Goal: Check status: Check status

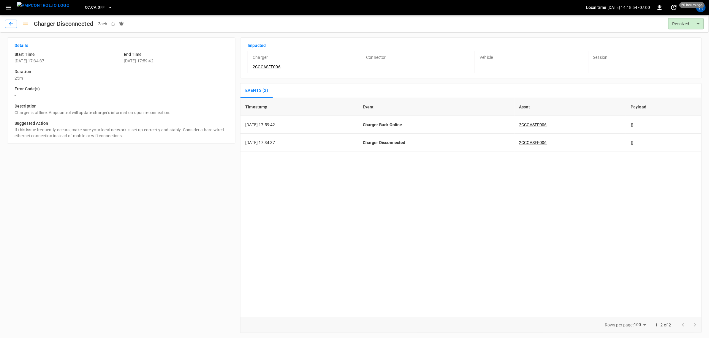
click at [5, 8] on icon "button" at bounding box center [8, 7] width 7 height 7
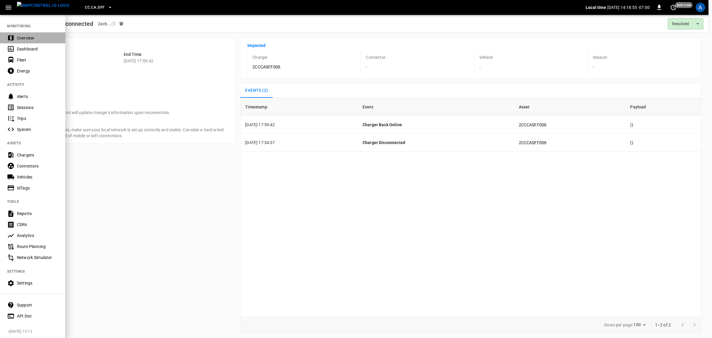
click at [27, 36] on div "Overview" at bounding box center [37, 38] width 41 height 6
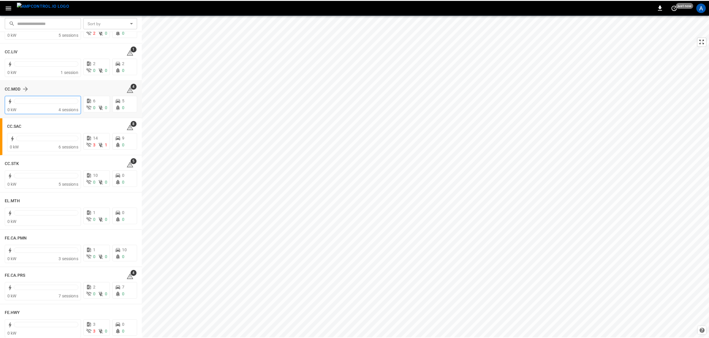
scroll to position [334, 0]
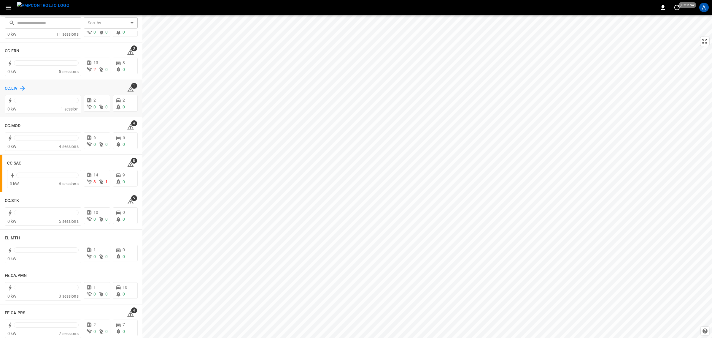
click at [13, 87] on h6 "CC.LIV" at bounding box center [11, 88] width 13 height 7
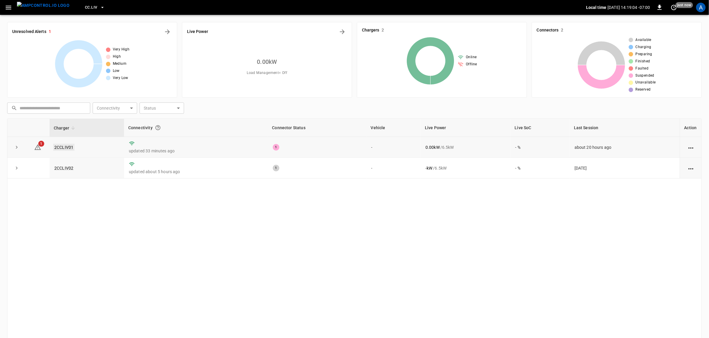
click at [63, 150] on link "2CCLIV01" at bounding box center [63, 147] width 21 height 7
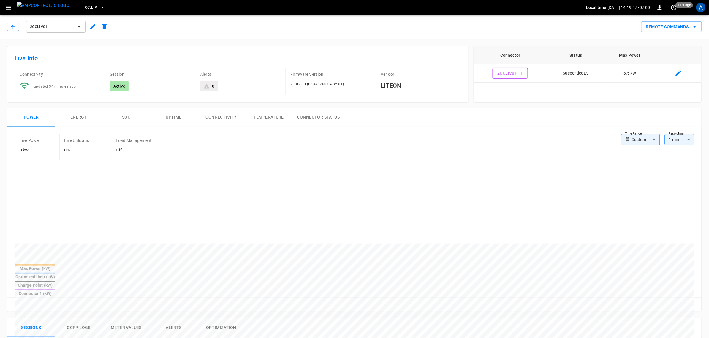
click at [177, 318] on button "Alerts" at bounding box center [173, 327] width 47 height 19
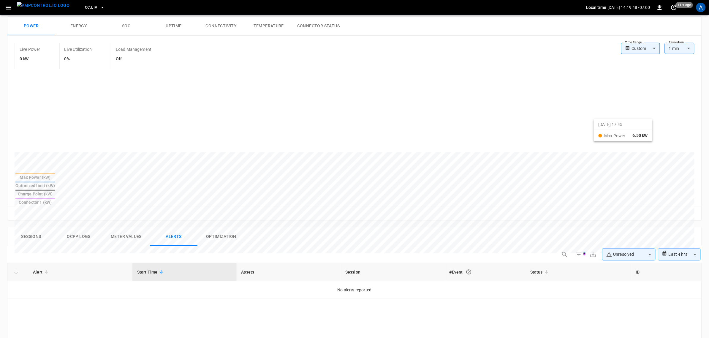
scroll to position [223, 0]
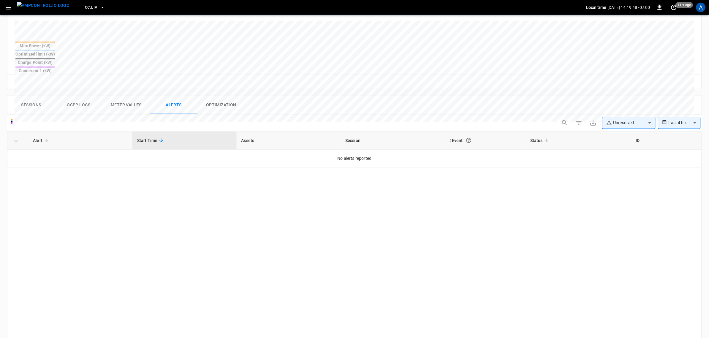
click at [629, 115] on div "**********" at bounding box center [354, 267] width 694 height 304
click at [625, 108] on body "**********" at bounding box center [354, 101] width 709 height 648
click at [625, 117] on li "Resolved" at bounding box center [628, 117] width 53 height 12
type input "**********"
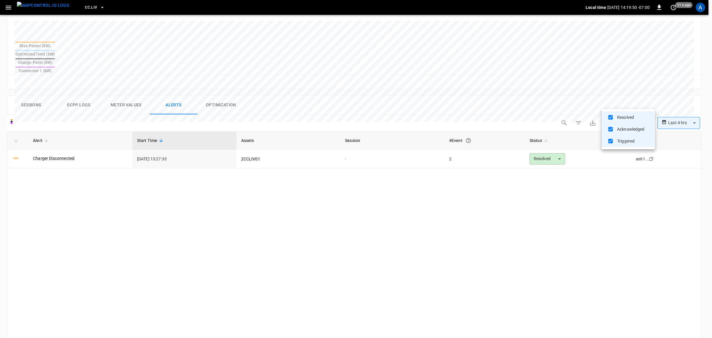
click at [41, 142] on div at bounding box center [356, 169] width 712 height 338
click at [47, 154] on link "Charger Disconnected" at bounding box center [54, 158] width 44 height 8
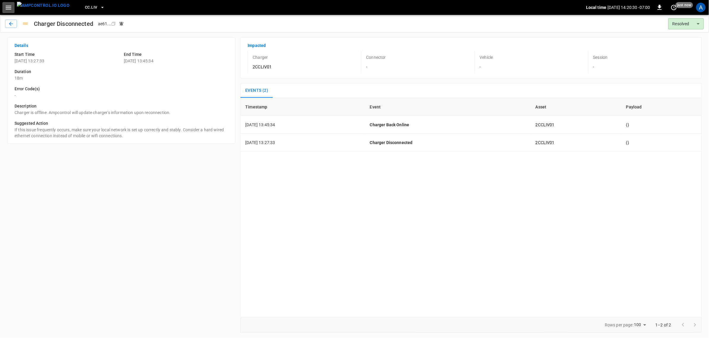
click at [5, 8] on icon "button" at bounding box center [8, 7] width 7 height 7
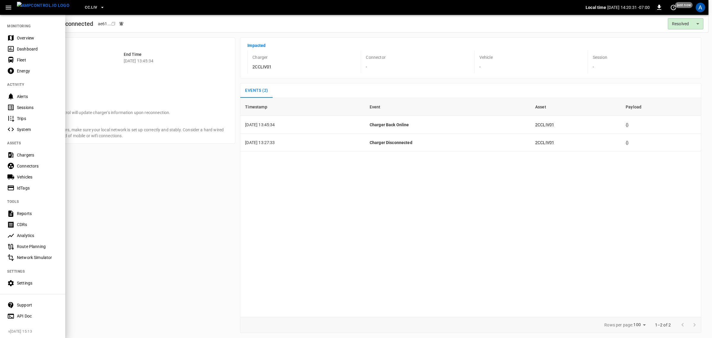
click at [26, 37] on div "Overview" at bounding box center [37, 38] width 41 height 6
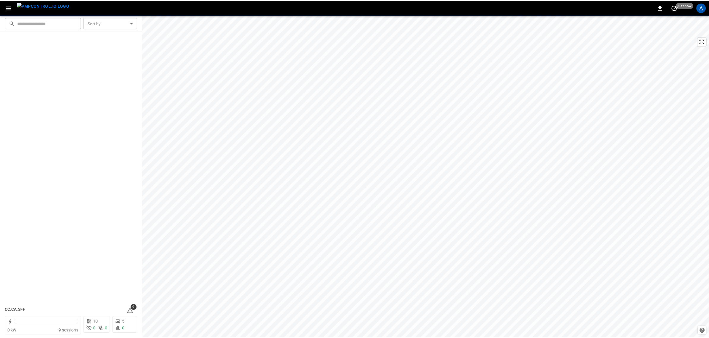
scroll to position [334, 0]
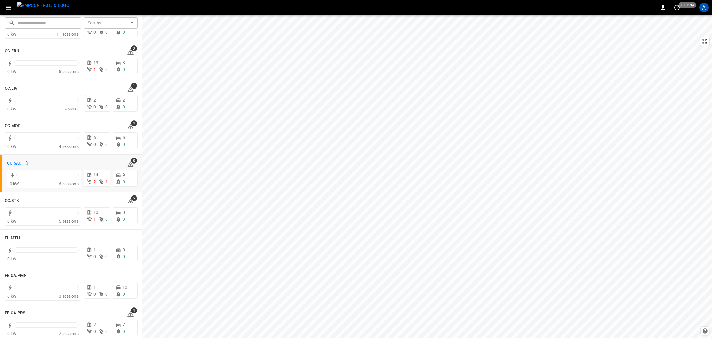
click at [18, 164] on h6 "CC.SAC" at bounding box center [14, 163] width 15 height 7
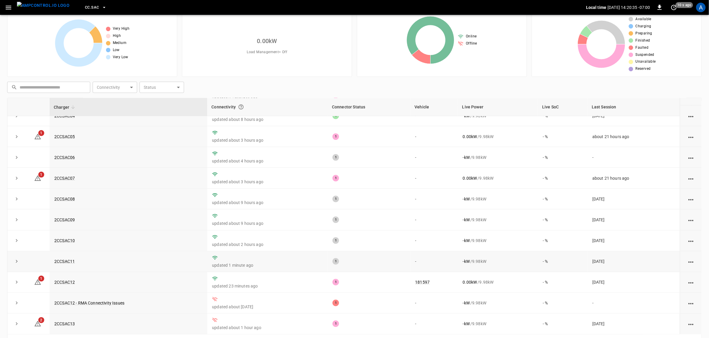
scroll to position [40, 0]
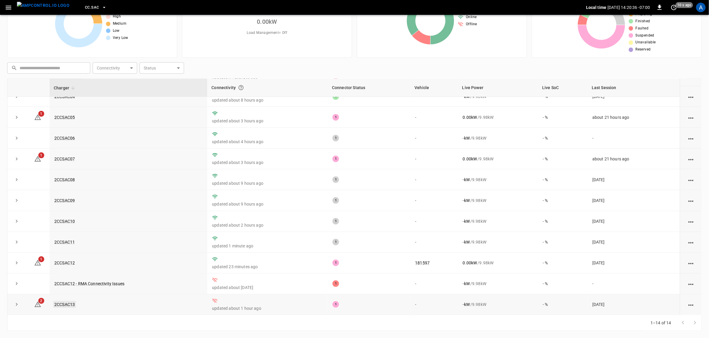
click at [59, 301] on link "2CCSAC13" at bounding box center [64, 304] width 23 height 7
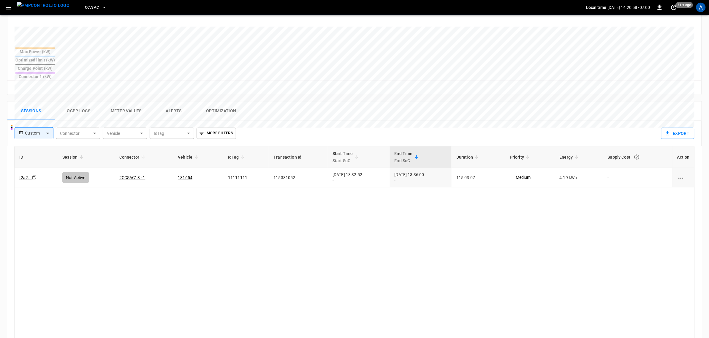
scroll to position [264, 0]
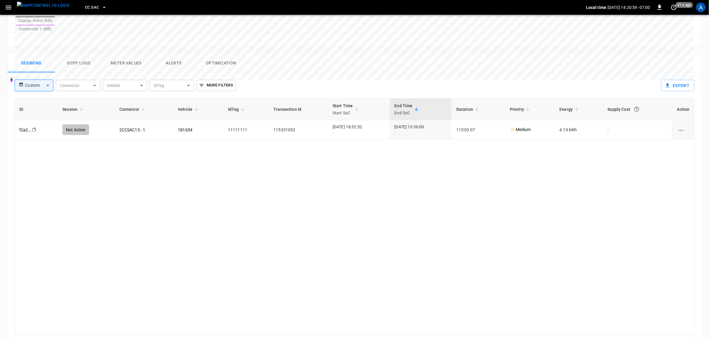
click at [175, 309] on div "ID Session Connector Vehicle IdTag Transaction Id Start Time Start SoC End Time…" at bounding box center [354, 216] width 680 height 237
click at [170, 54] on button "Alerts" at bounding box center [173, 63] width 47 height 19
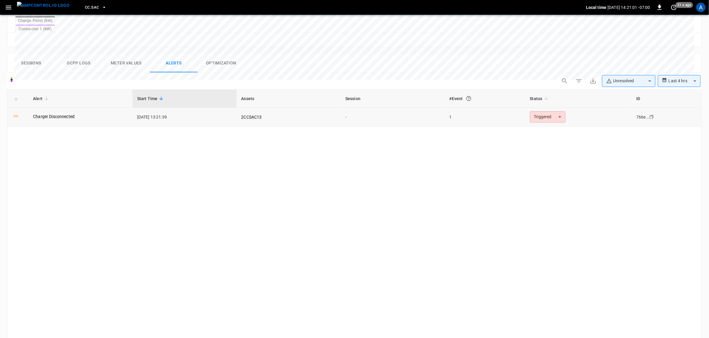
click at [51, 108] on td "Charger Disconnected" at bounding box center [80, 117] width 104 height 19
click at [53, 112] on link "Charger Disconnected" at bounding box center [54, 116] width 44 height 8
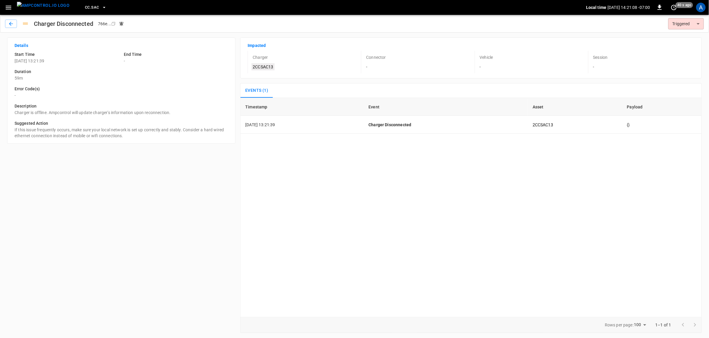
click at [254, 67] on link "2CCSAC13" at bounding box center [262, 66] width 23 height 7
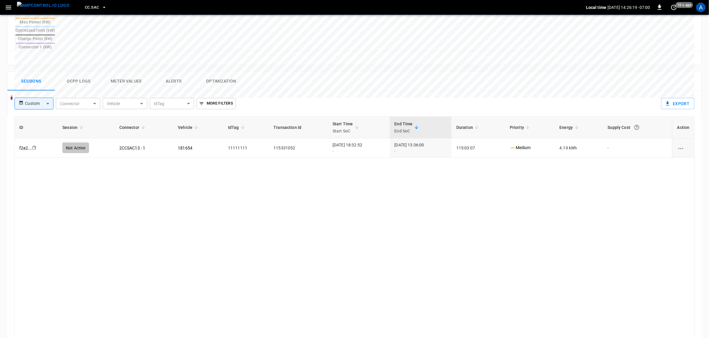
scroll to position [260, 0]
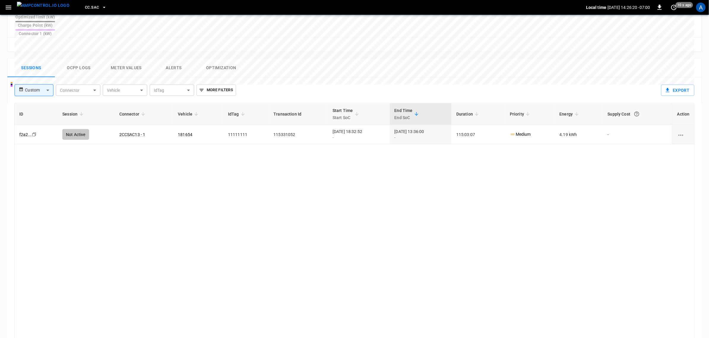
click at [165, 58] on button "Alerts" at bounding box center [173, 67] width 47 height 19
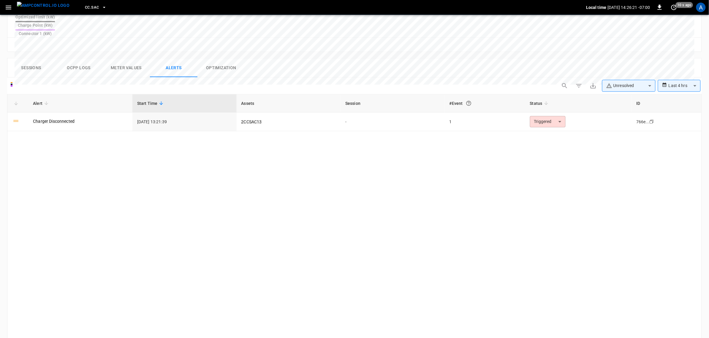
click at [69, 118] on link "Charger Disconnected" at bounding box center [54, 121] width 42 height 6
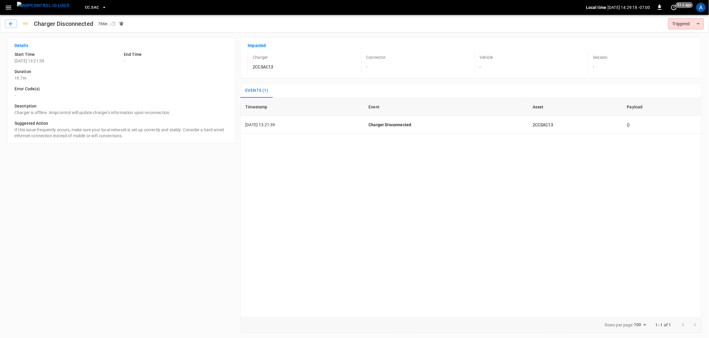
type input "********"
click at [261, 68] on link "2CCSAC13" at bounding box center [262, 66] width 23 height 7
